Goal: Task Accomplishment & Management: Manage account settings

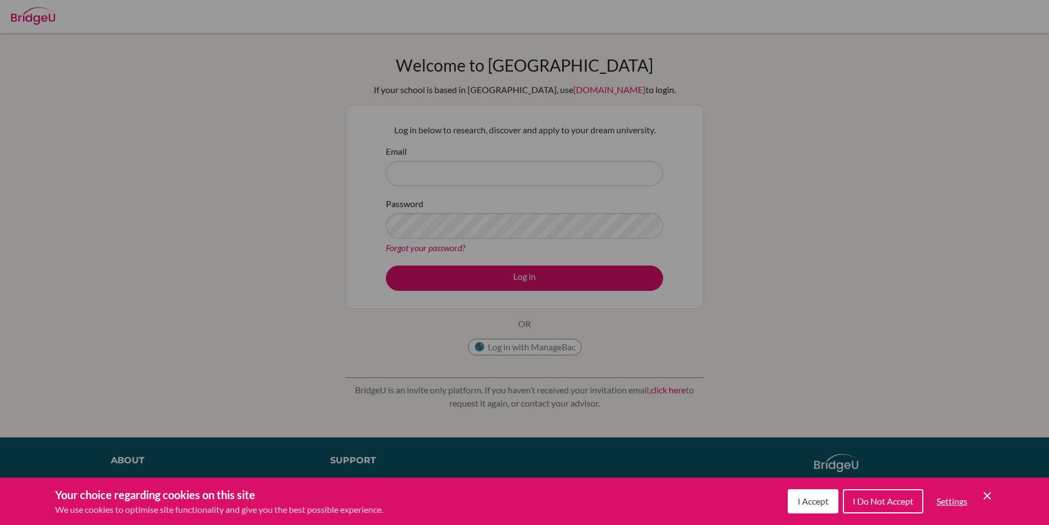
click at [808, 506] on span "I Accept" at bounding box center [813, 501] width 31 height 10
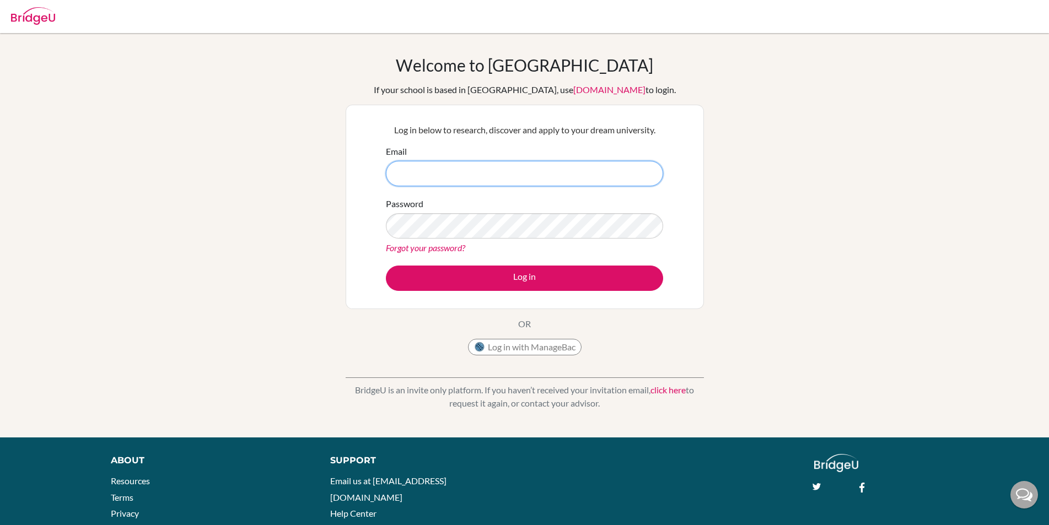
click at [419, 169] on input "Email" at bounding box center [524, 173] width 277 height 25
type input "[PERSON_NAME][EMAIL_ADDRESS][PERSON_NAME][DOMAIN_NAME]"
click at [386, 266] on button "Log in" at bounding box center [524, 278] width 277 height 25
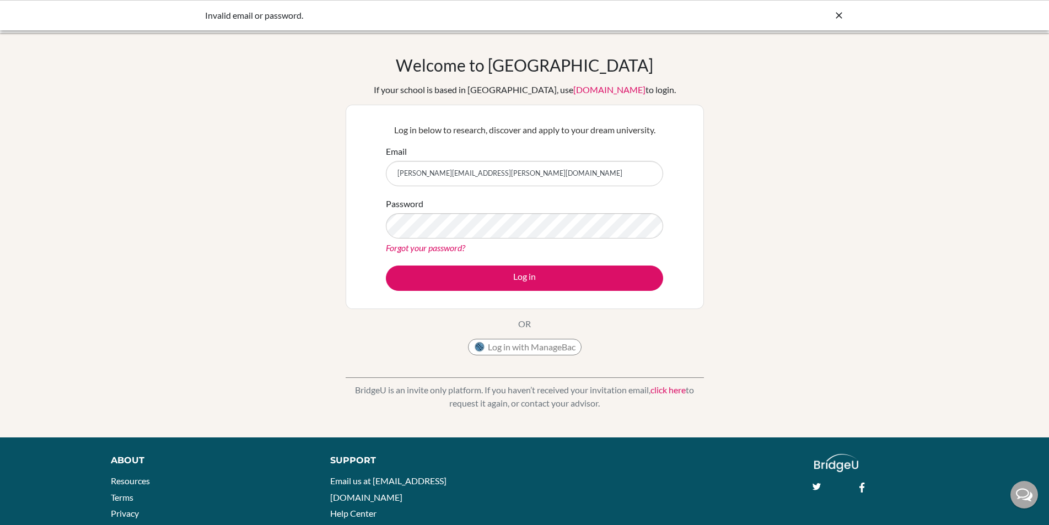
click at [454, 252] on link "Forgot your password?" at bounding box center [425, 248] width 79 height 10
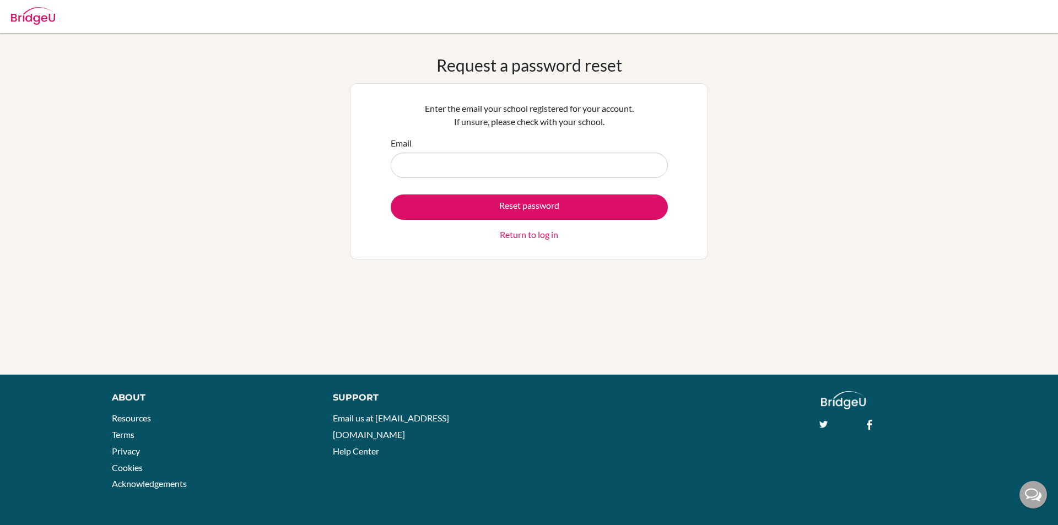
click at [473, 172] on input "Email" at bounding box center [529, 165] width 277 height 25
type input "[PERSON_NAME][EMAIL_ADDRESS][PERSON_NAME][DOMAIN_NAME]"
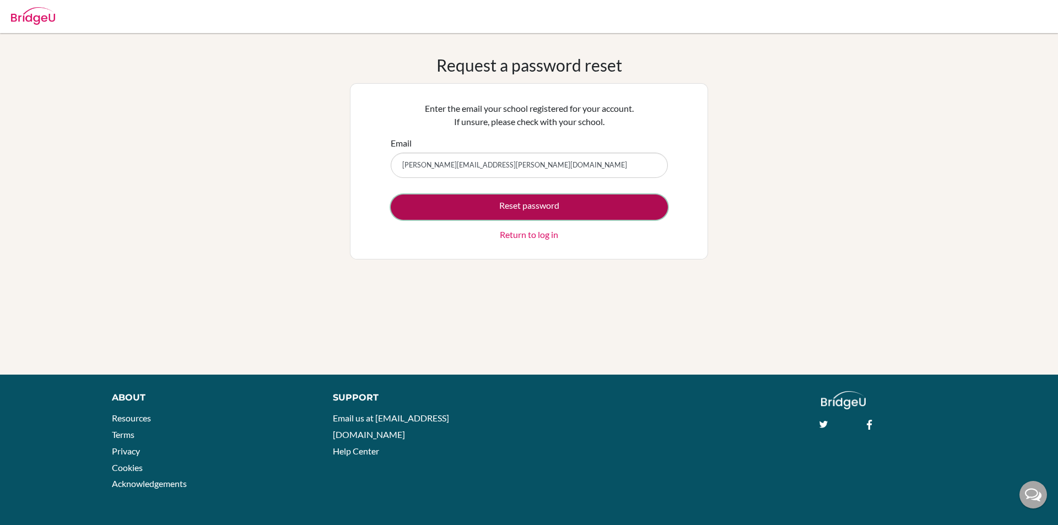
click at [499, 206] on button "Reset password" at bounding box center [529, 207] width 277 height 25
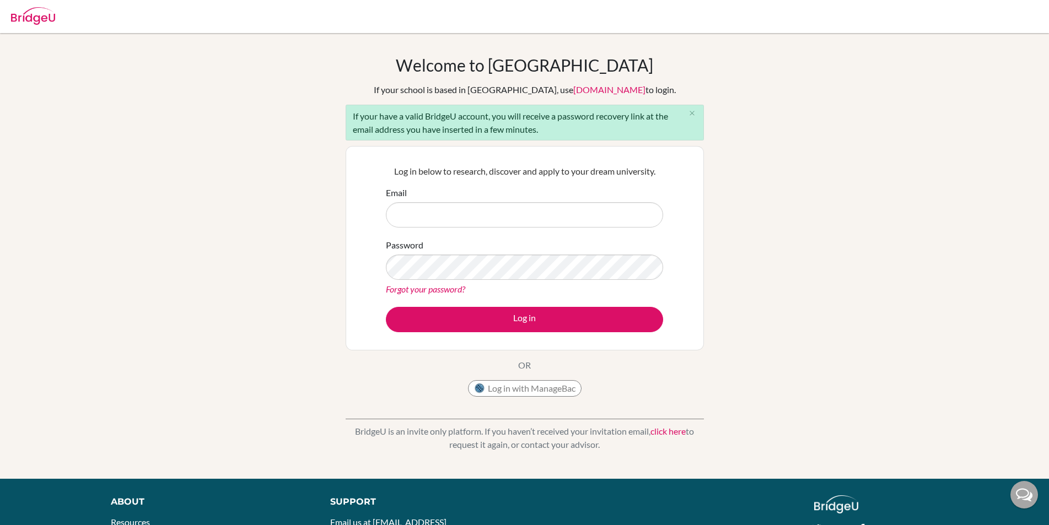
click at [664, 428] on link "click here" at bounding box center [668, 431] width 35 height 10
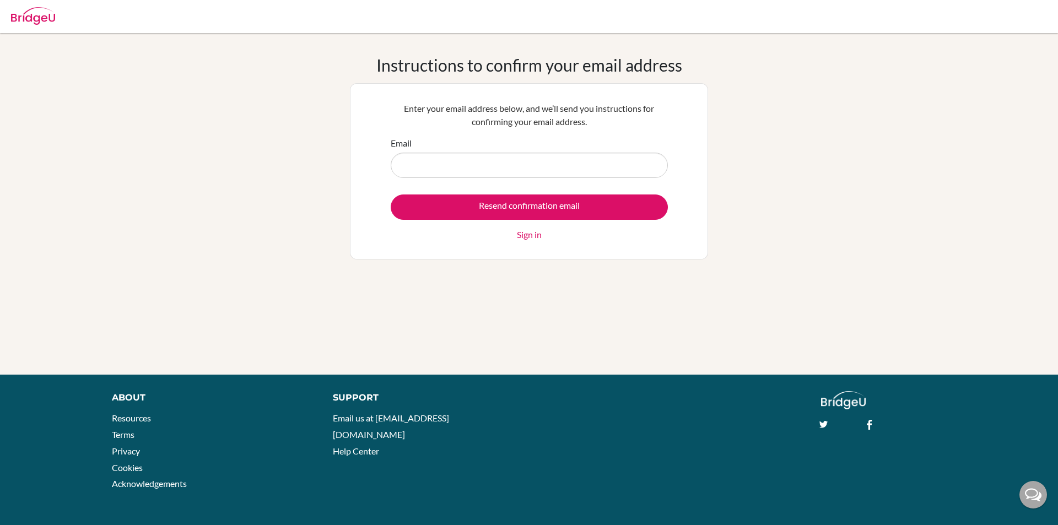
click at [512, 159] on input "Email" at bounding box center [529, 165] width 277 height 25
type input "[PERSON_NAME][EMAIL_ADDRESS][PERSON_NAME][DOMAIN_NAME]"
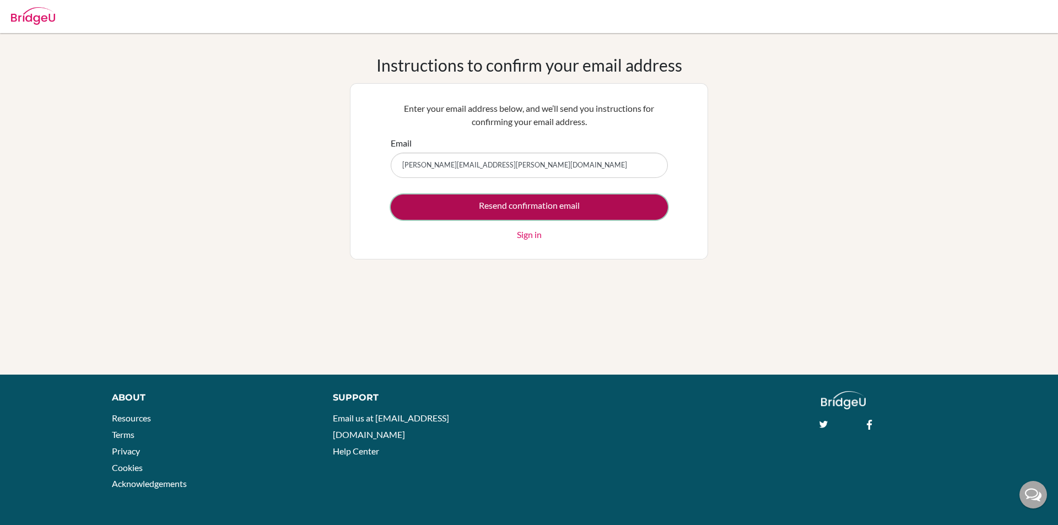
click at [520, 201] on input "Resend confirmation email" at bounding box center [529, 207] width 277 height 25
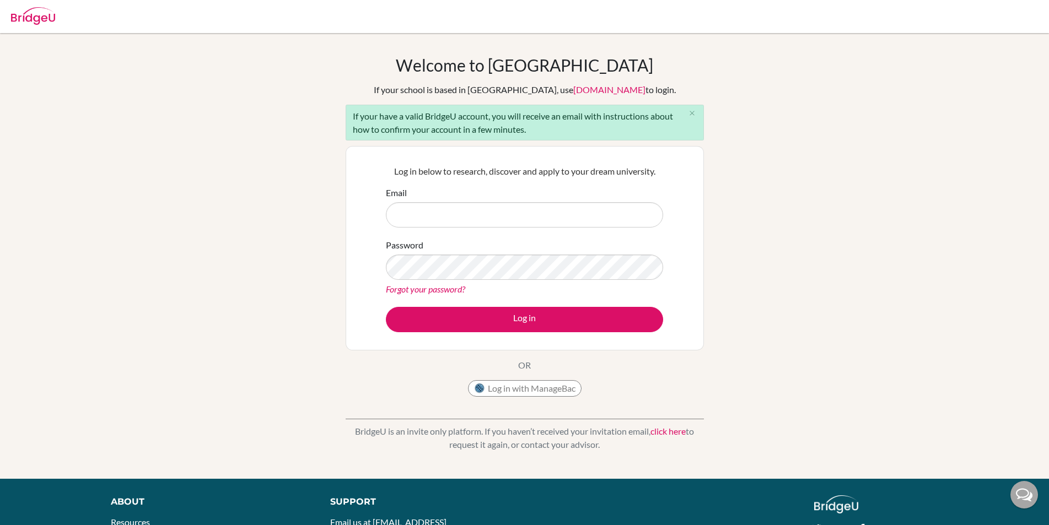
click at [823, 278] on div "Welcome to [GEOGRAPHIC_DATA] If your school is based in [GEOGRAPHIC_DATA], use …" at bounding box center [524, 256] width 1049 height 402
